Goal: Information Seeking & Learning: Learn about a topic

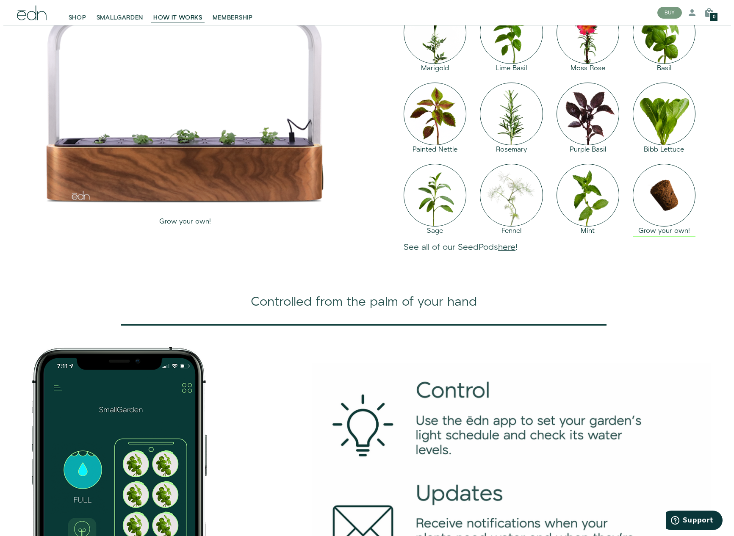
scroll to position [928, 0]
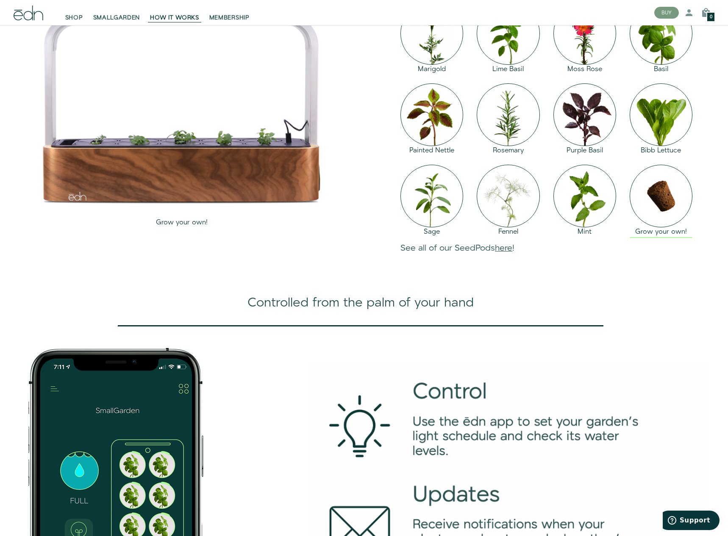
click at [651, 237] on div "Grow your own!" at bounding box center [661, 233] width 63 height 10
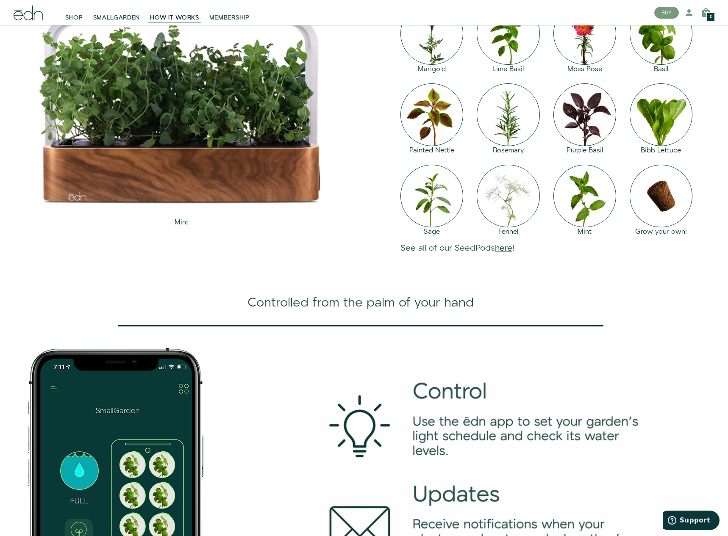
click at [505, 254] on link "here" at bounding box center [503, 248] width 17 height 12
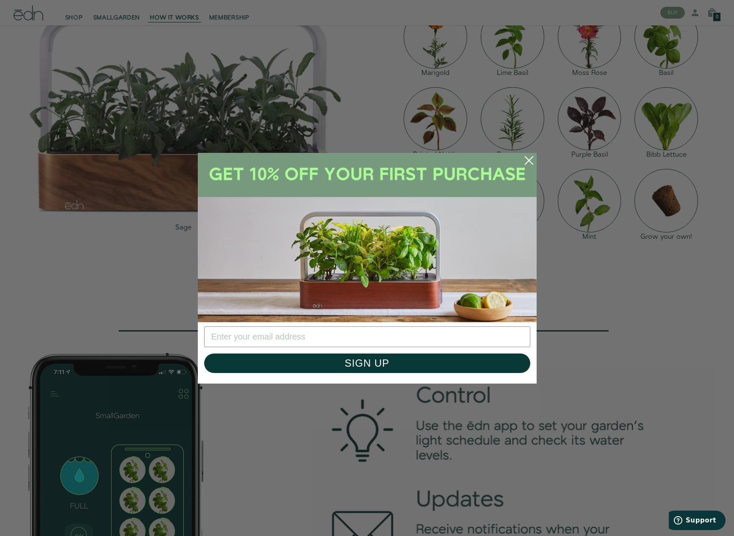
click at [523, 158] on circle "Close dialog" at bounding box center [529, 160] width 19 height 19
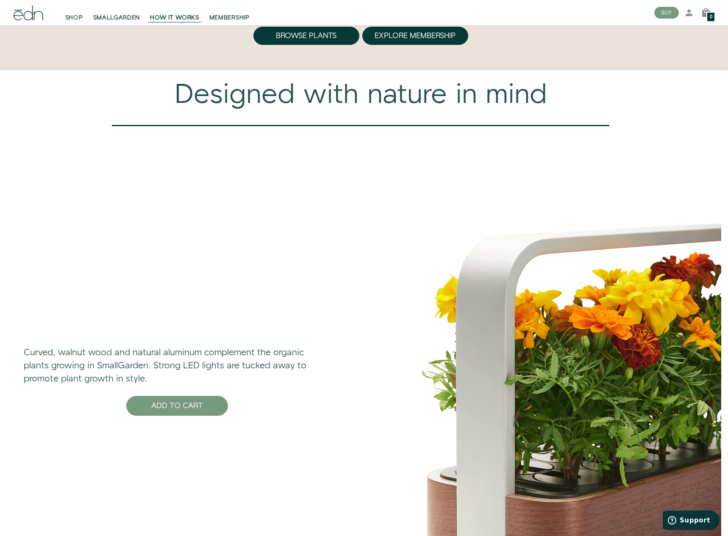
scroll to position [2492, 0]
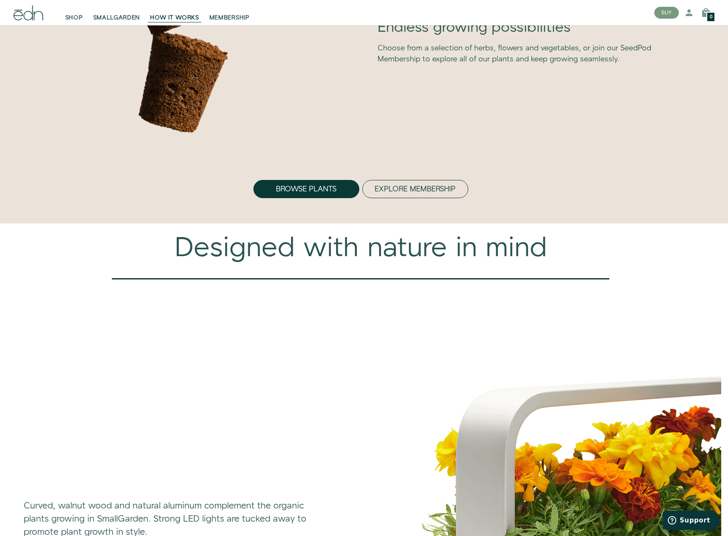
drag, startPoint x: 426, startPoint y: 236, endPoint x: 426, endPoint y: 231, distance: 4.7
drag, startPoint x: 426, startPoint y: 231, endPoint x: 396, endPoint y: 223, distance: 31.6
drag, startPoint x: 396, startPoint y: 223, endPoint x: 392, endPoint y: 236, distance: 13.7
click at [388, 199] on button "Explore Membership" at bounding box center [415, 189] width 106 height 19
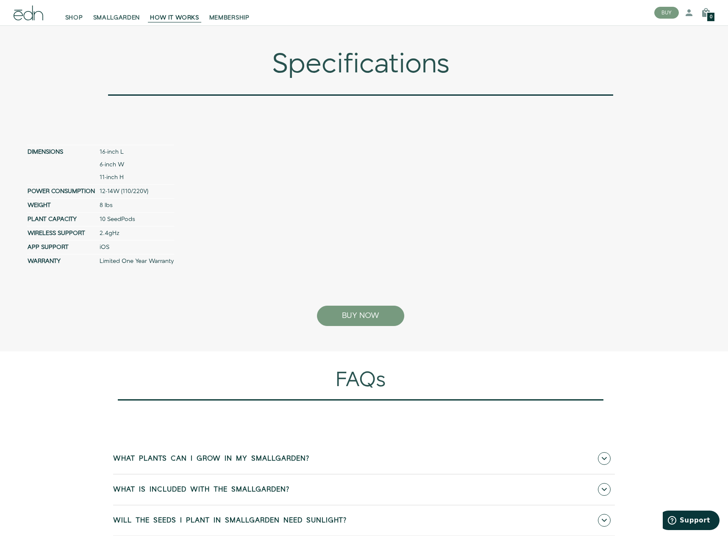
scroll to position [3377, 0]
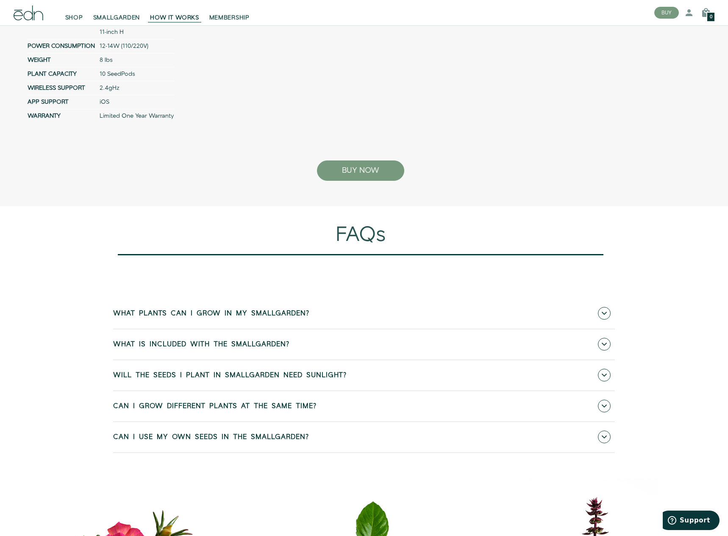
click at [262, 329] on link "What plants can I grow in my SmallGarden?" at bounding box center [364, 314] width 502 height 30
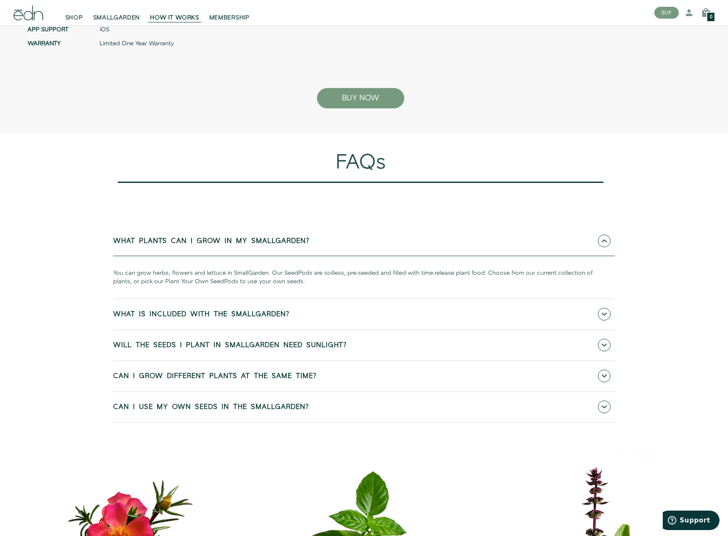
scroll to position [3504, 0]
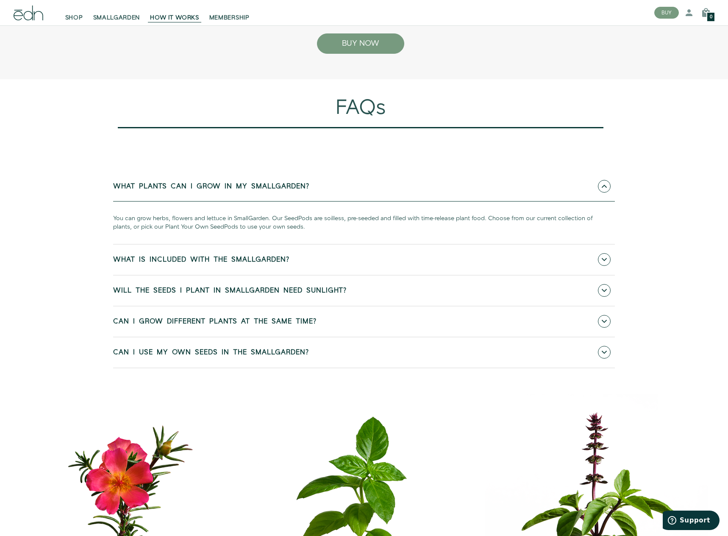
click at [259, 337] on link "Can I grow different plants at the same time?" at bounding box center [364, 322] width 502 height 30
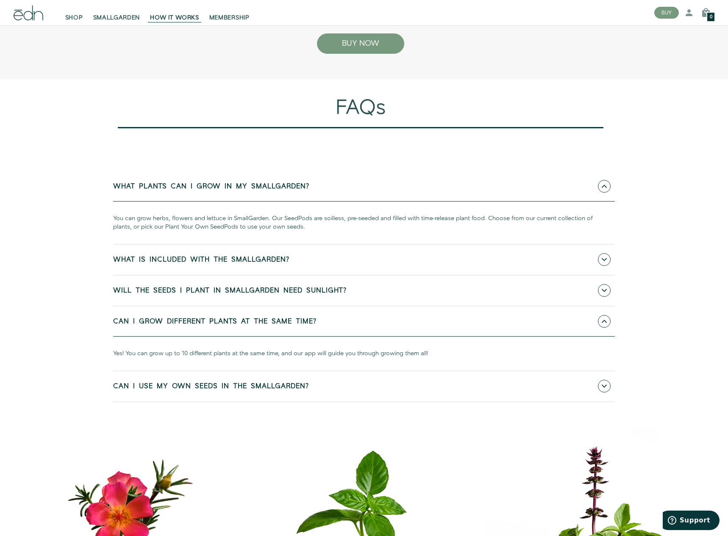
click at [262, 337] on link "Can I grow different plants at the same time?" at bounding box center [364, 322] width 502 height 30
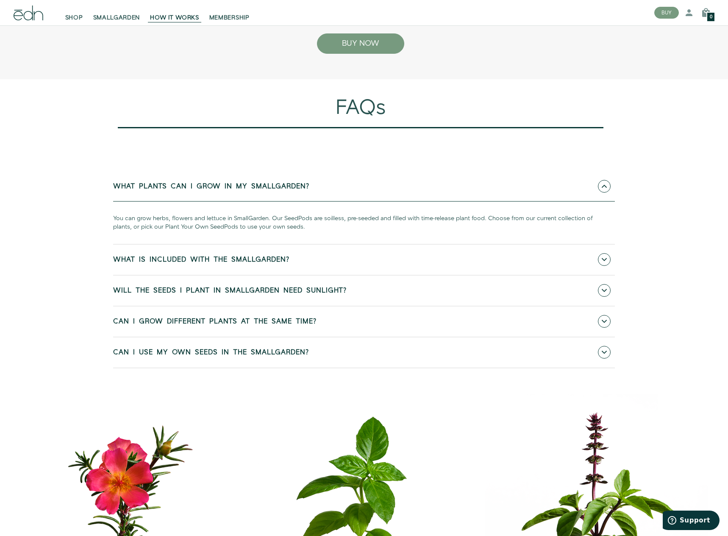
click at [259, 368] on link "Can I use my own seeds in the SmallGarden?" at bounding box center [364, 353] width 502 height 30
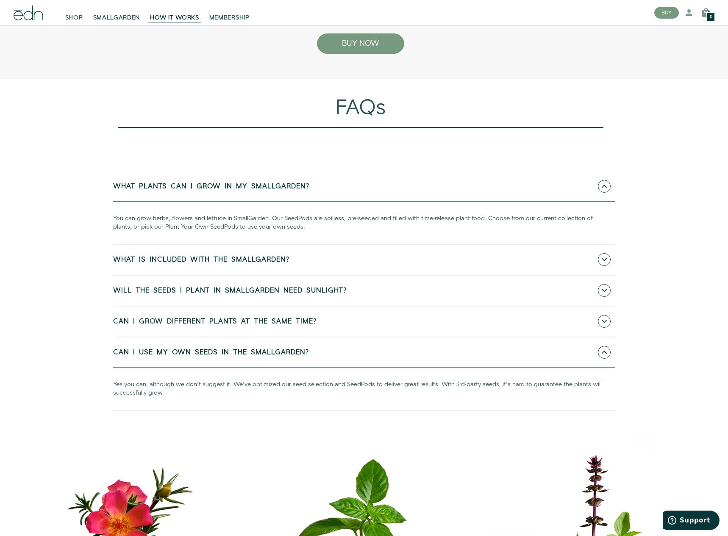
click at [302, 306] on link "Will the seeds I plant in SmallGarden need sunlight?" at bounding box center [364, 291] width 502 height 30
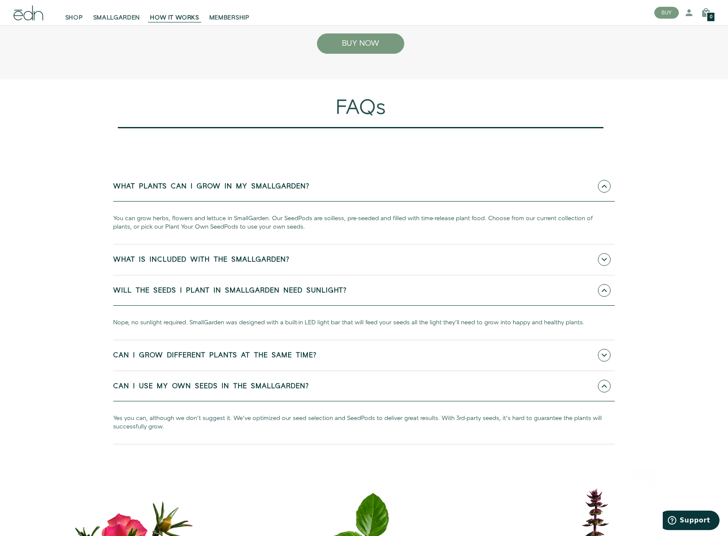
click at [315, 295] on span "Will the seeds I plant in SmallGarden need sunlight?" at bounding box center [229, 291] width 233 height 8
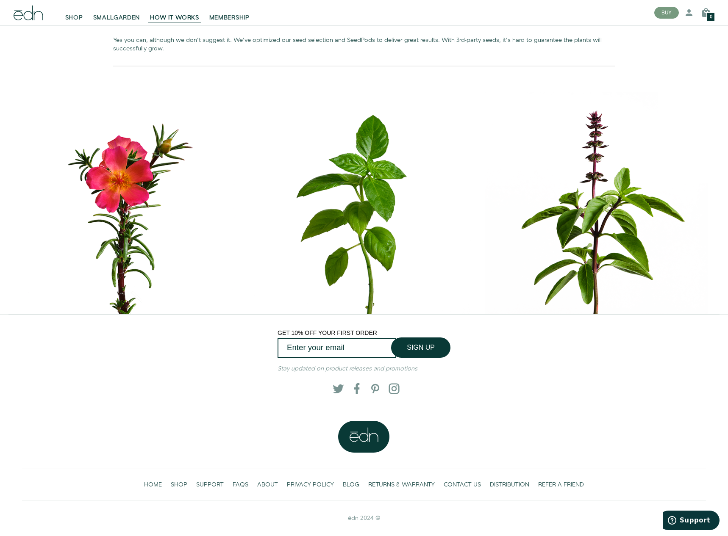
scroll to position [3894, 0]
click at [687, 522] on span "Support" at bounding box center [695, 521] width 31 height 8
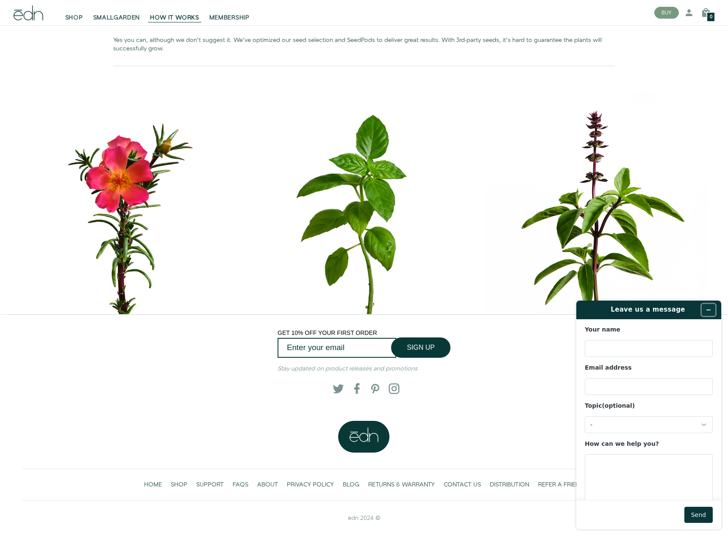
click at [712, 310] on button "Minimize widget" at bounding box center [709, 310] width 14 height 12
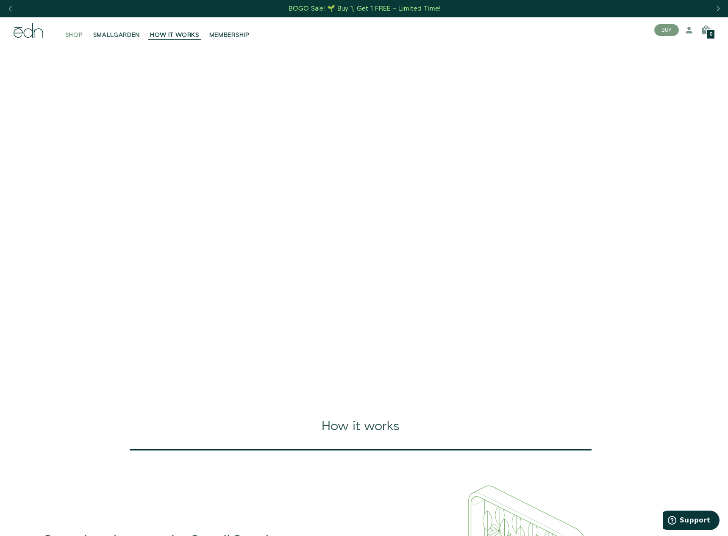
click at [78, 35] on span "SHOP" at bounding box center [74, 35] width 18 height 8
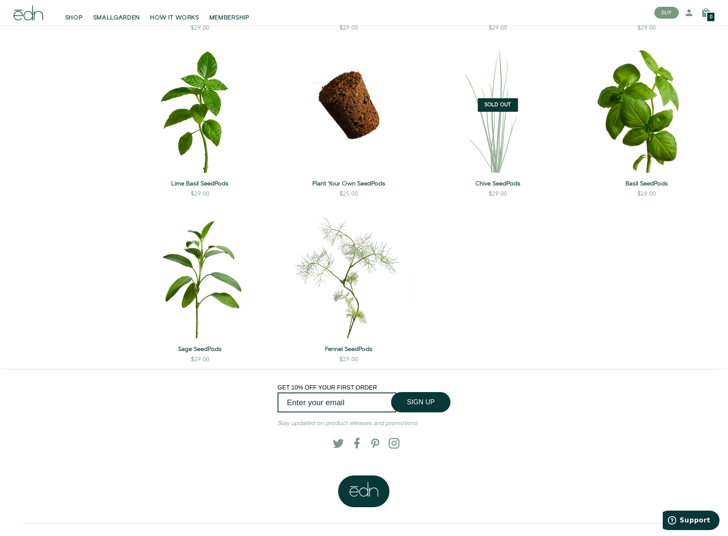
scroll to position [847, 0]
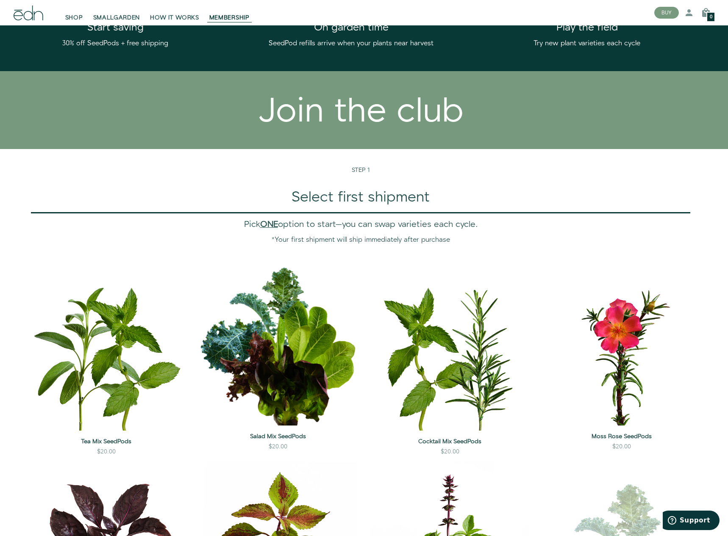
scroll to position [508, 0]
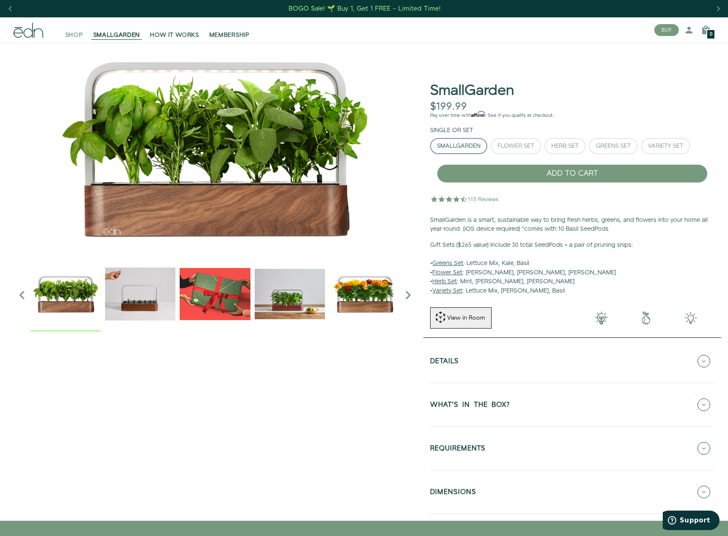
click at [78, 34] on span "SHOP" at bounding box center [74, 35] width 18 height 8
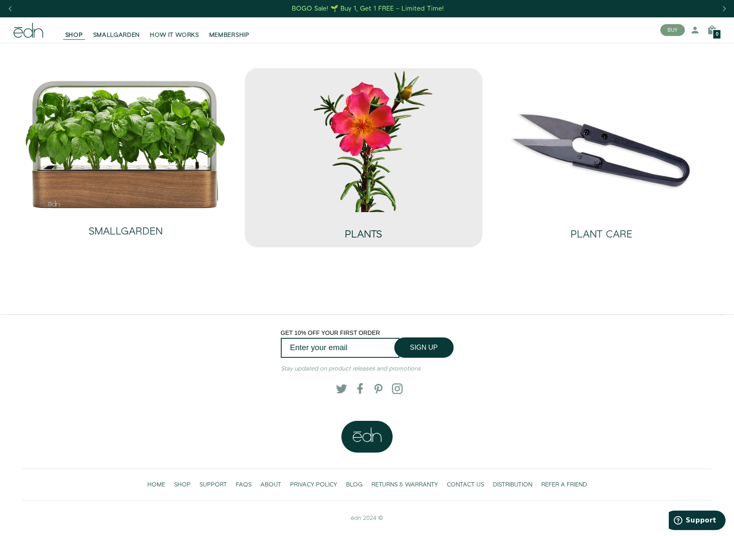
click at [333, 230] on div "PLANTS" at bounding box center [364, 229] width 225 height 35
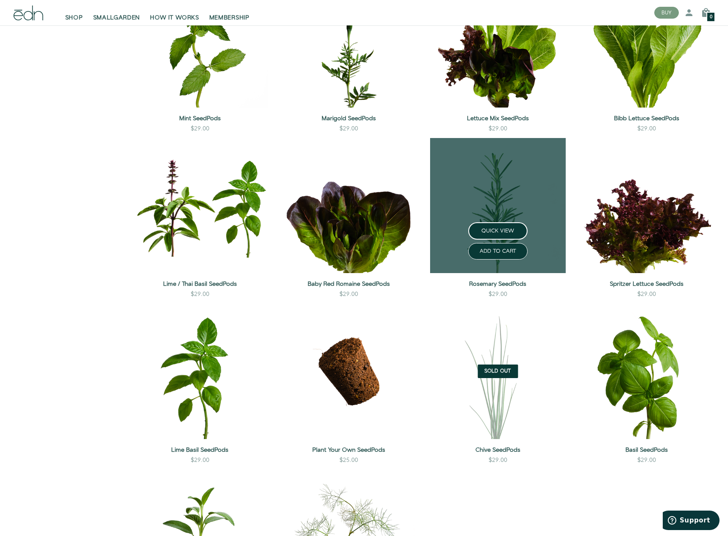
scroll to position [551, 0]
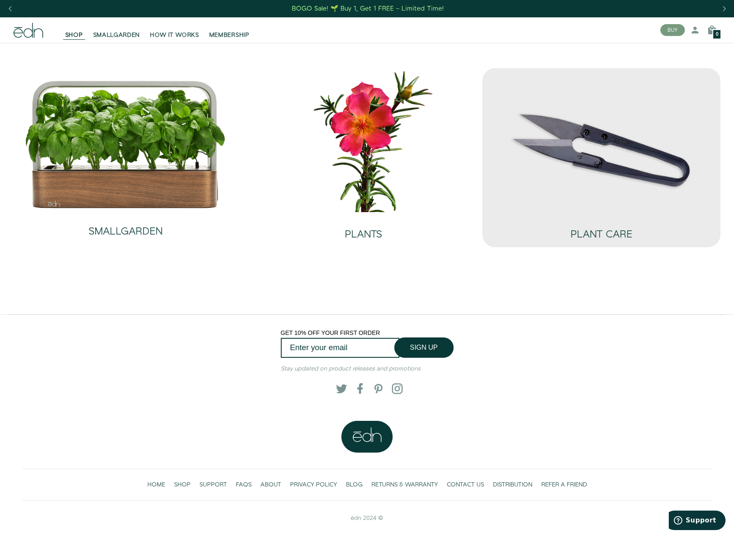
click at [551, 146] on img at bounding box center [601, 140] width 225 height 144
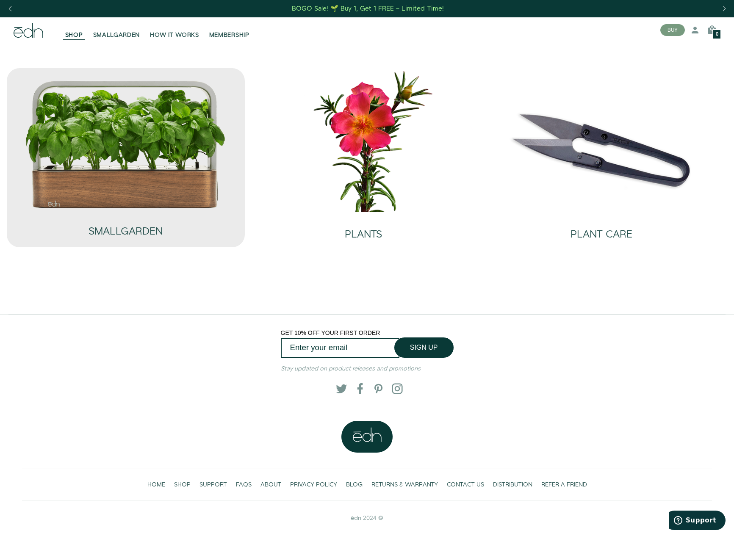
click at [147, 157] on img at bounding box center [126, 145] width 202 height 130
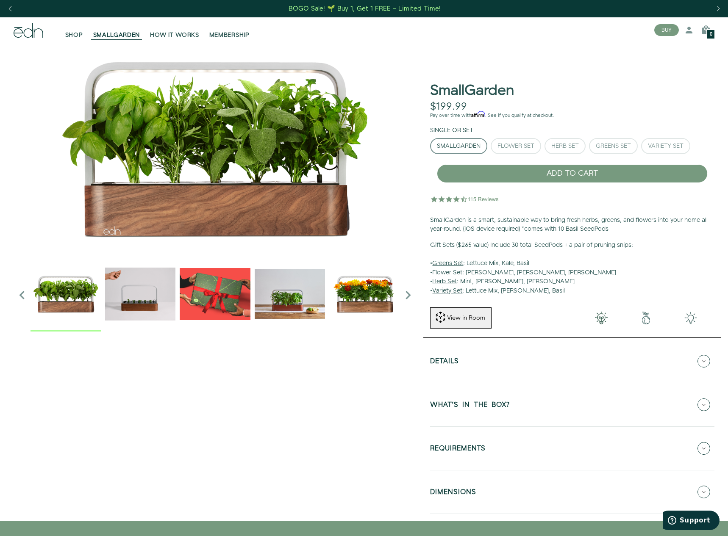
click at [131, 300] on img "2 / 6" at bounding box center [140, 294] width 70 height 70
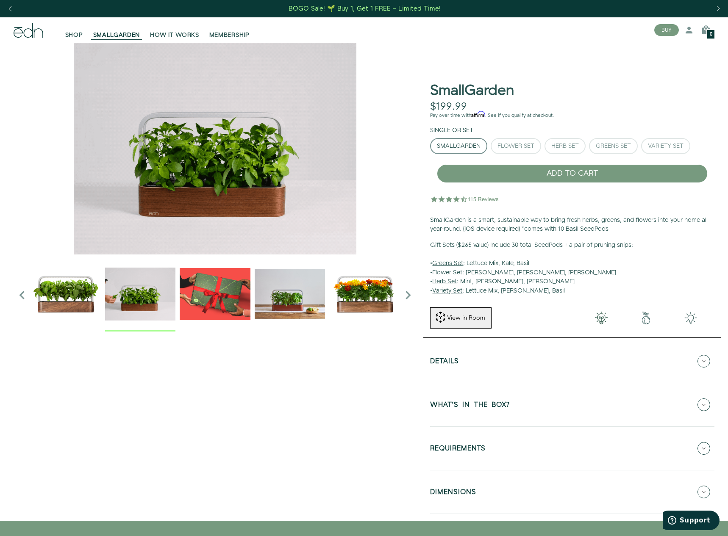
click at [574, 408] on button "WHAT'S IN THE BOX?" at bounding box center [572, 405] width 284 height 30
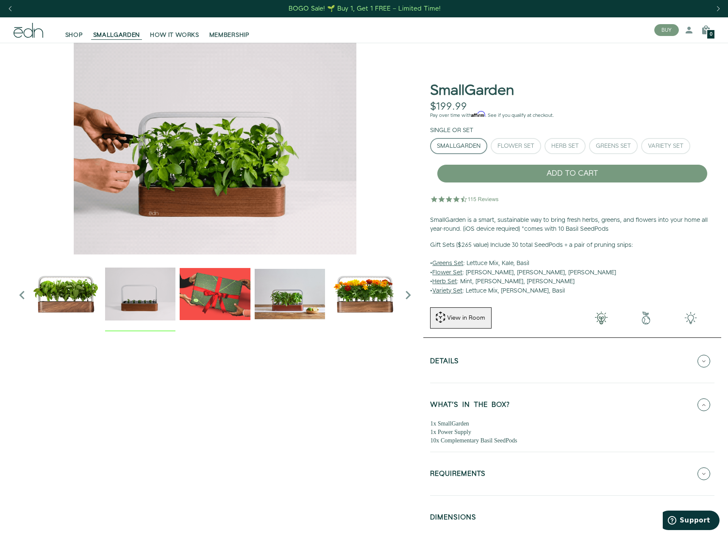
click at [302, 295] on img "4 / 6" at bounding box center [290, 294] width 70 height 70
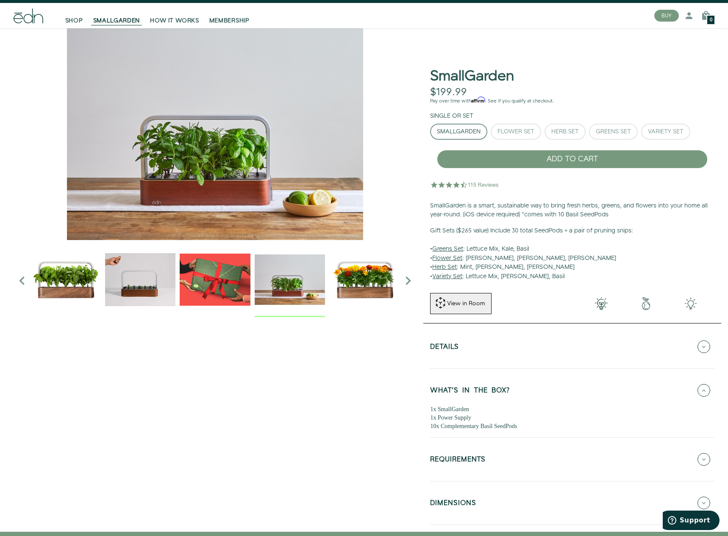
scroll to position [42, 0]
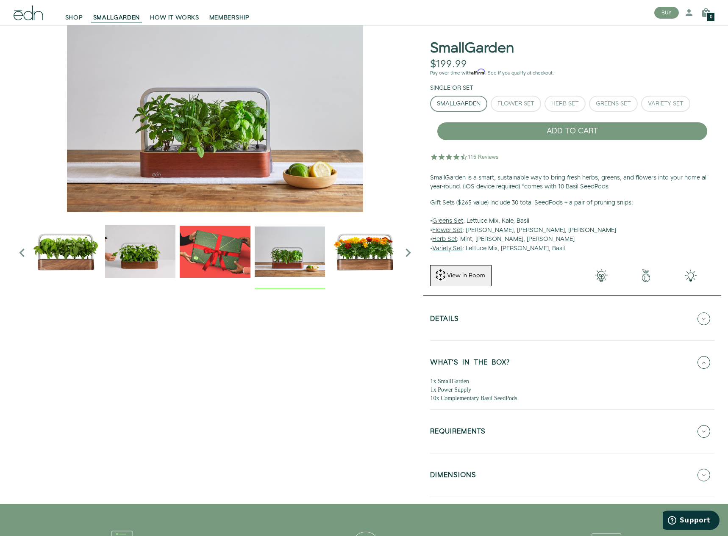
click at [708, 429] on icon at bounding box center [703, 431] width 13 height 13
